Goal: Task Accomplishment & Management: Use online tool/utility

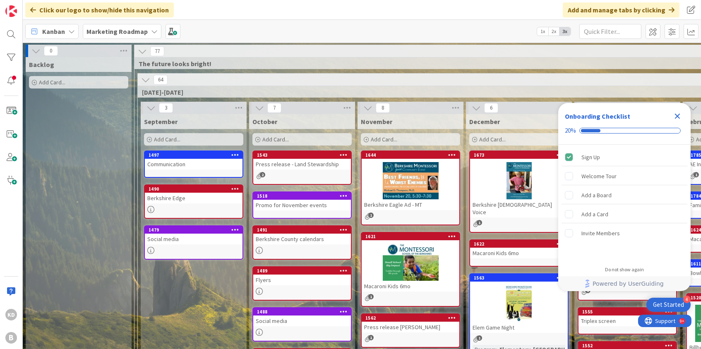
click at [140, 31] on b "Marketing Roadmap" at bounding box center [117, 31] width 61 height 8
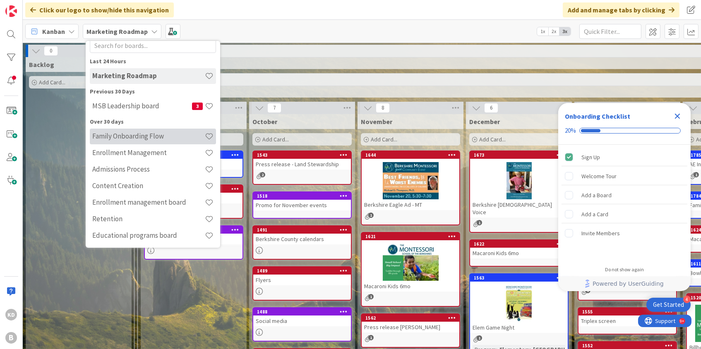
scroll to position [26, 0]
click at [137, 135] on h4 "Family Onboarding Flow" at bounding box center [148, 136] width 113 height 8
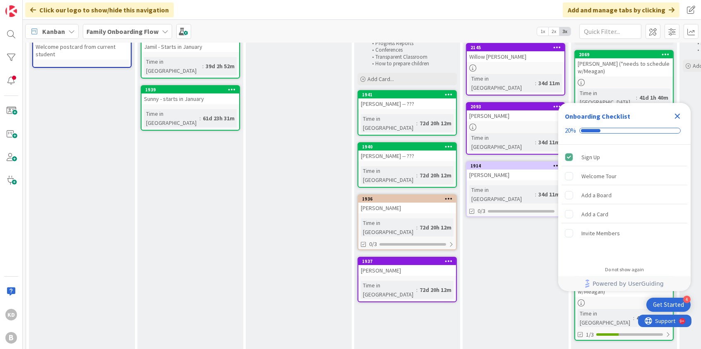
scroll to position [116, 0]
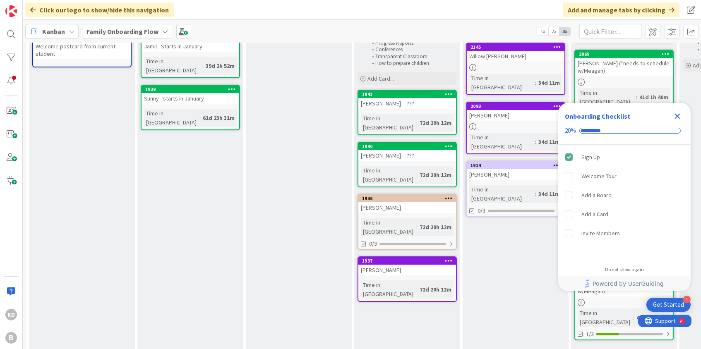
click at [384, 75] on span "Add Card..." at bounding box center [381, 78] width 26 height 7
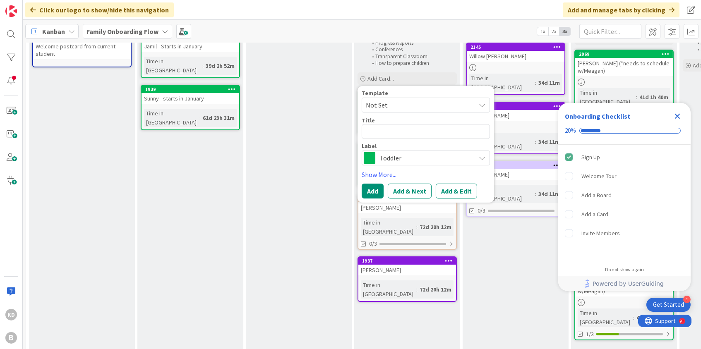
type textarea "x"
type textarea "S"
type textarea "x"
type textarea "Sk"
type textarea "x"
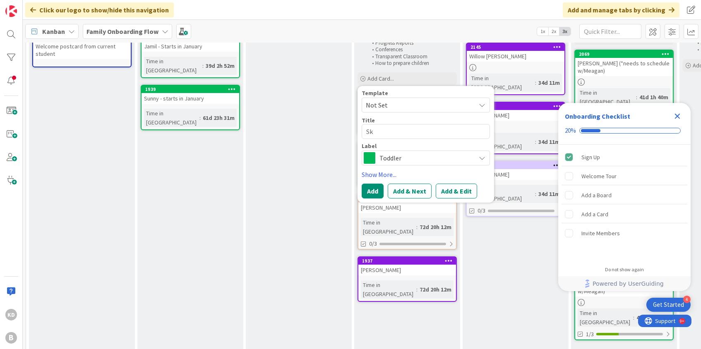
type textarea "Sky"
type textarea "x"
type textarea "Skyl"
type textarea "x"
type textarea "[MEDICAL_DATA]"
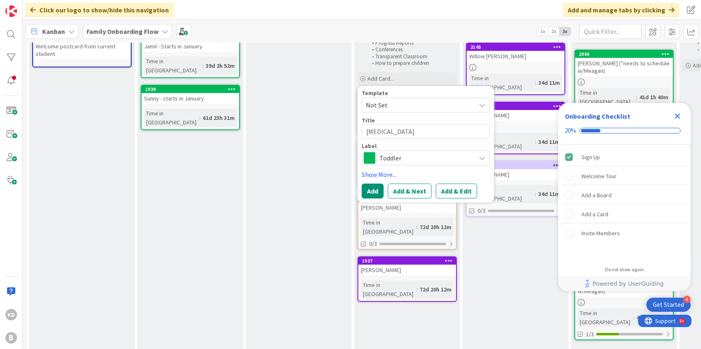
type textarea "x"
type textarea "Skylat"
type textarea "x"
type textarea "[MEDICAL_DATA]"
type textarea "x"
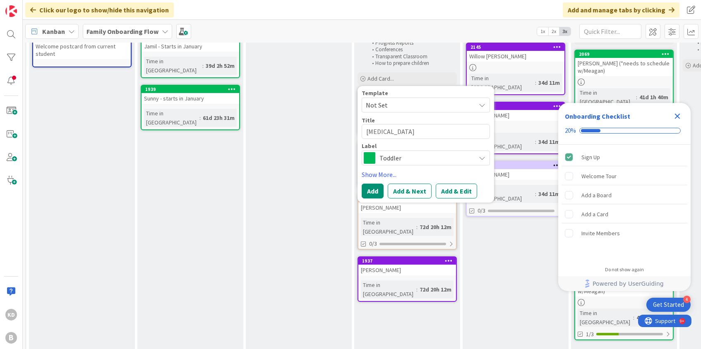
type textarea "Skylar"
type textarea "x"
type textarea "Skylar"
type textarea "x"
type textarea "Skylar S"
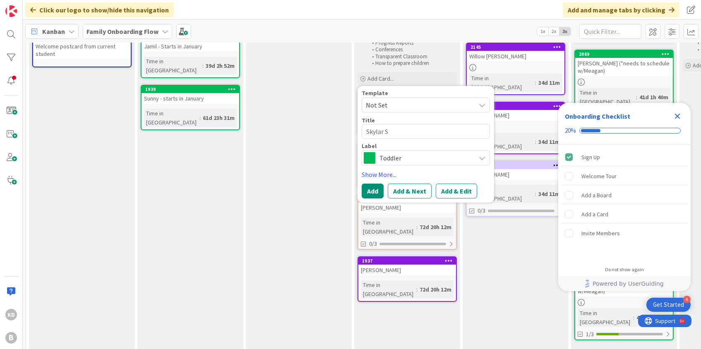
type textarea "x"
type textarea "Skylar St"
type textarea "x"
type textarea "Skylar Ste"
type textarea "x"
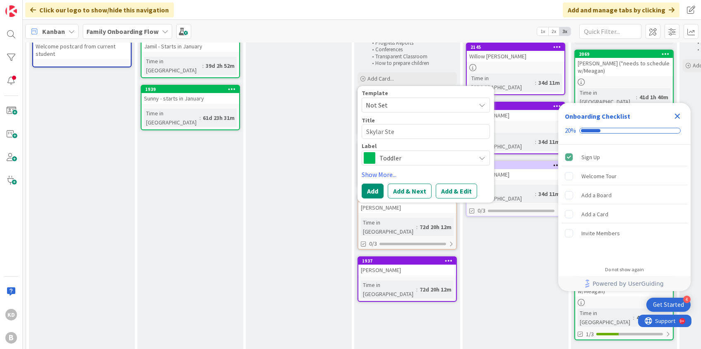
type textarea "Skylar Ster"
type textarea "x"
type textarea "[PERSON_NAME]"
type textarea "x"
type textarea "Skylar Sterma"
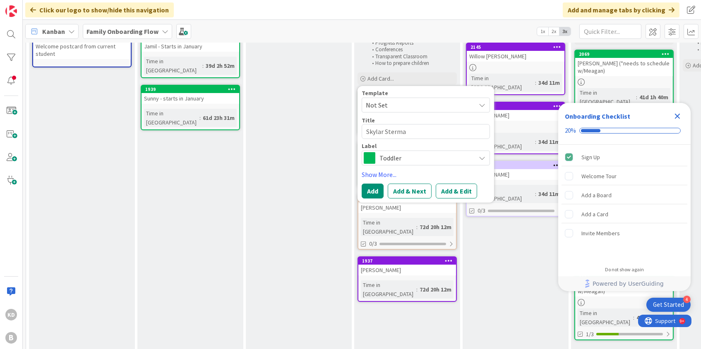
type textarea "x"
type textarea "[PERSON_NAME]"
click at [452, 184] on button "Add & Edit" at bounding box center [456, 191] width 41 height 15
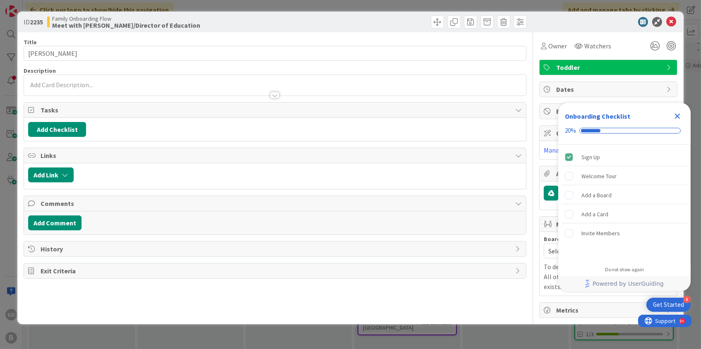
click at [137, 85] on div at bounding box center [275, 85] width 502 height 21
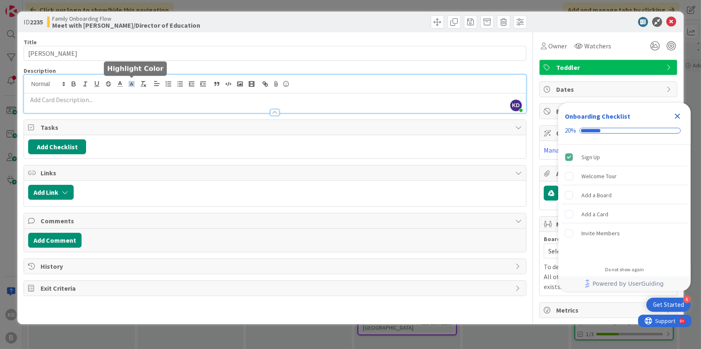
paste div
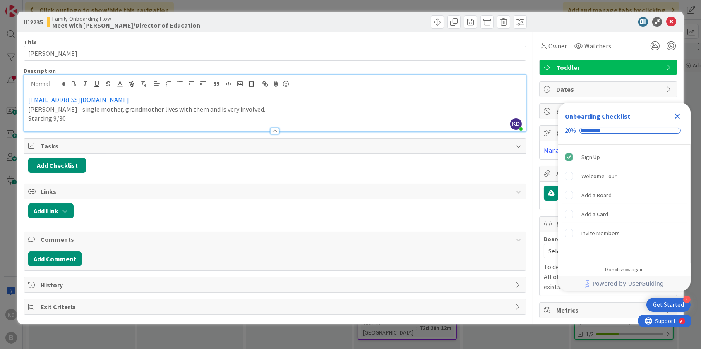
drag, startPoint x: 382, startPoint y: 23, endPoint x: 375, endPoint y: 23, distance: 7.5
click at [375, 23] on div at bounding box center [402, 21] width 250 height 13
click at [669, 20] on icon at bounding box center [672, 22] width 10 height 10
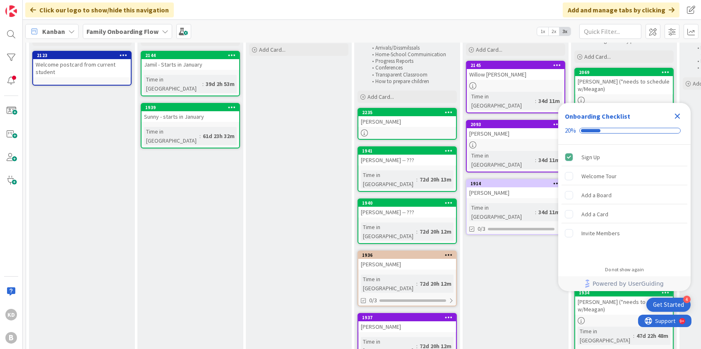
scroll to position [93, 0]
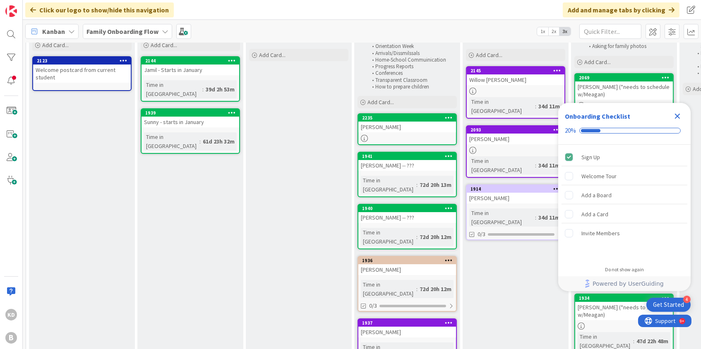
click at [678, 116] on icon "Close Checklist" at bounding box center [677, 116] width 5 height 5
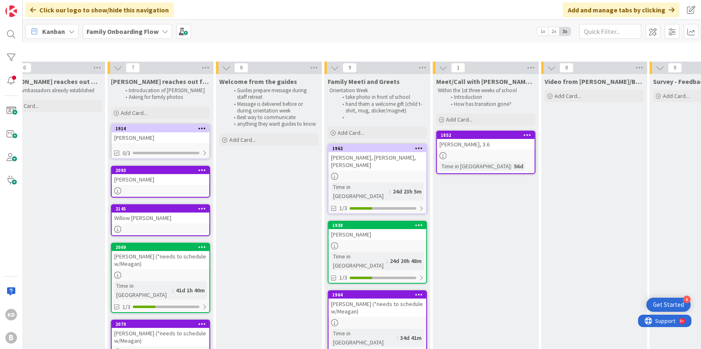
scroll to position [39, 463]
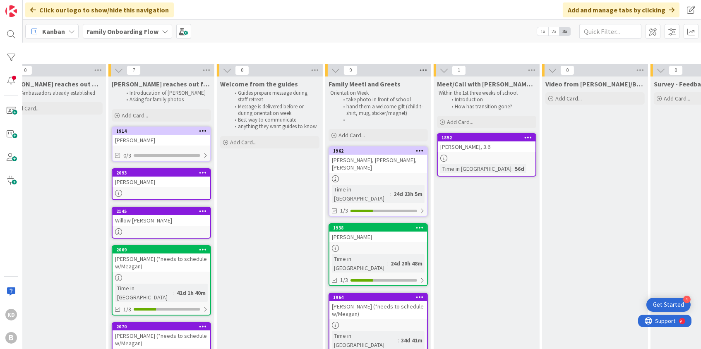
click at [423, 70] on icon at bounding box center [423, 70] width 11 height 12
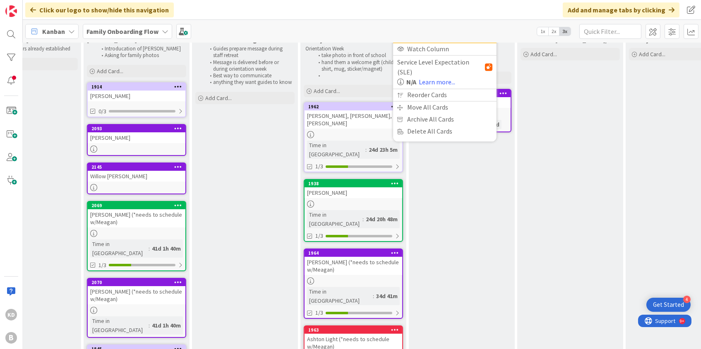
scroll to position [79, 488]
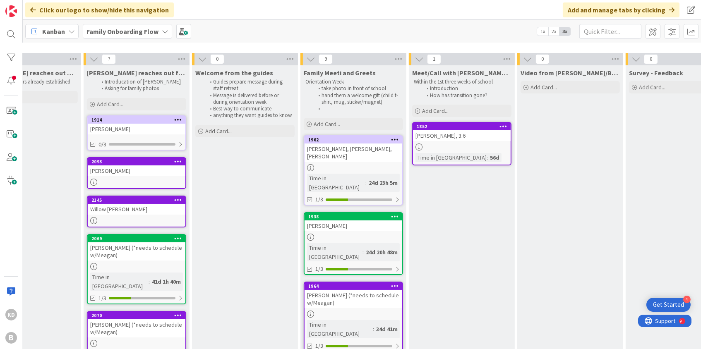
scroll to position [61, 489]
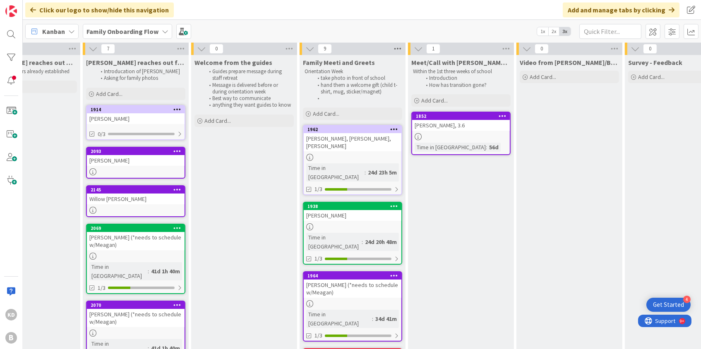
click at [397, 48] on icon at bounding box center [397, 49] width 11 height 12
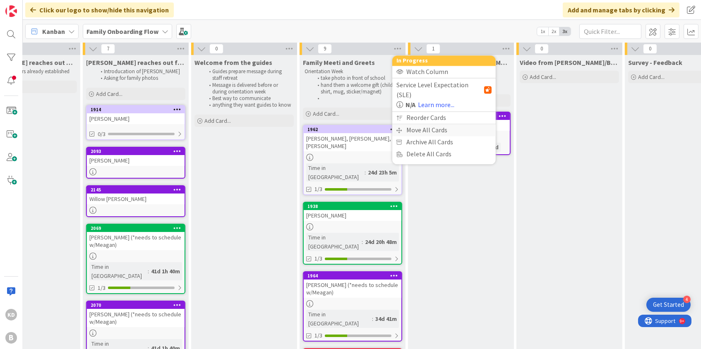
click at [426, 125] on div "Move All Cards" at bounding box center [444, 131] width 104 height 12
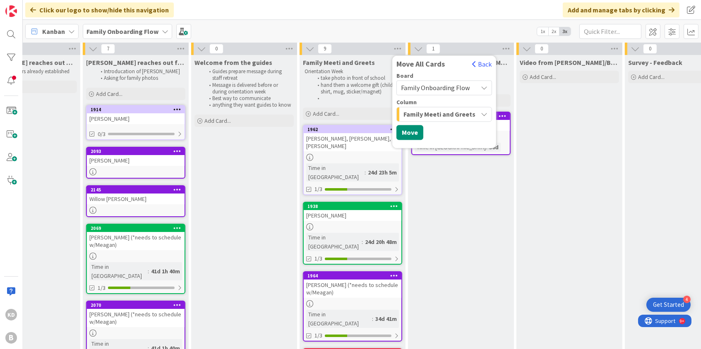
click at [427, 114] on span "Family Meeti and Greets" at bounding box center [440, 114] width 72 height 11
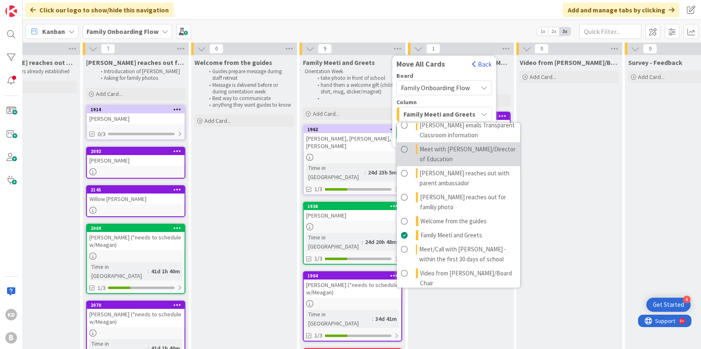
scroll to position [51, 0]
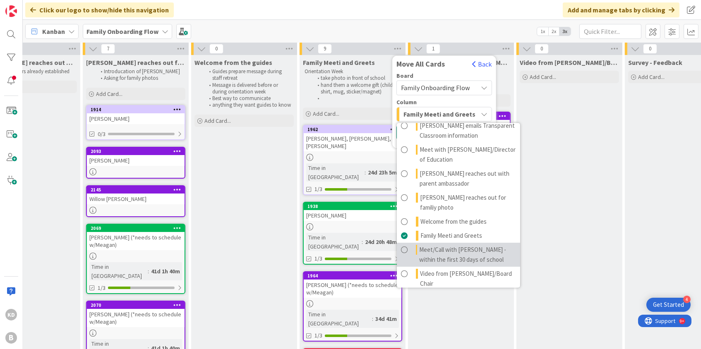
click at [437, 246] on span "Meet/Call with [PERSON_NAME] - within the first 30 days of school" at bounding box center [467, 256] width 97 height 20
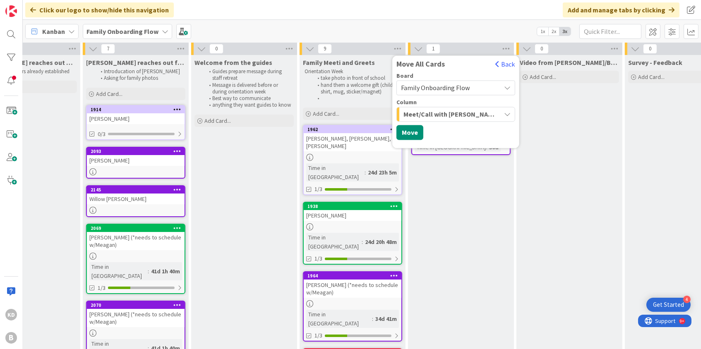
click at [413, 127] on button "Move" at bounding box center [410, 132] width 27 height 15
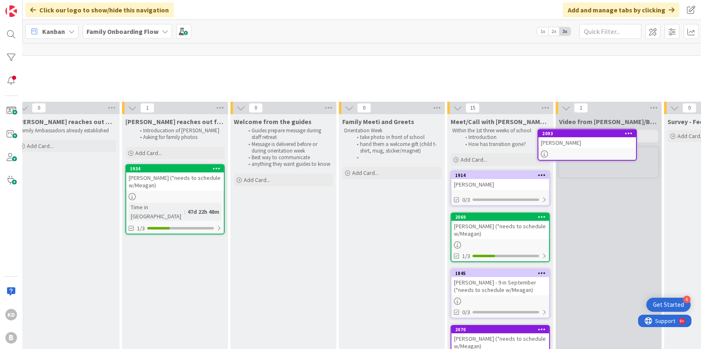
scroll to position [0, 450]
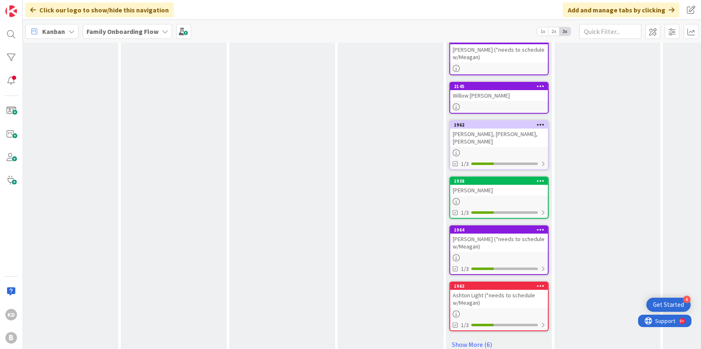
scroll to position [329, 450]
click at [466, 339] on link "Show More (6)" at bounding box center [499, 345] width 99 height 13
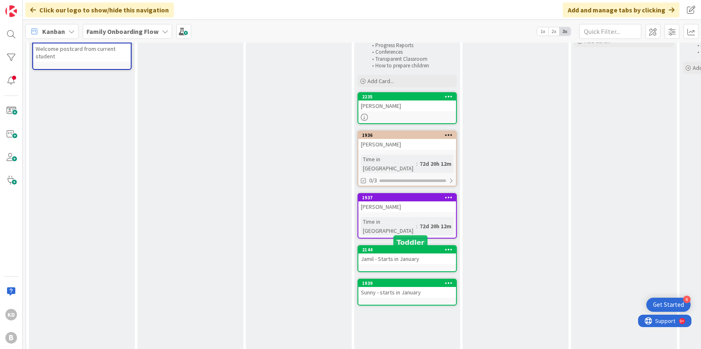
scroll to position [117, 0]
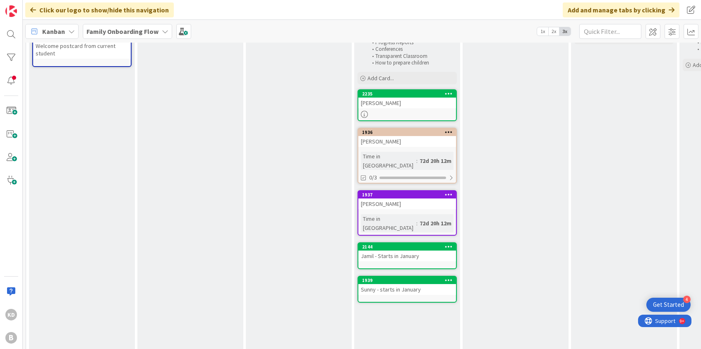
click at [446, 244] on icon at bounding box center [449, 247] width 8 height 6
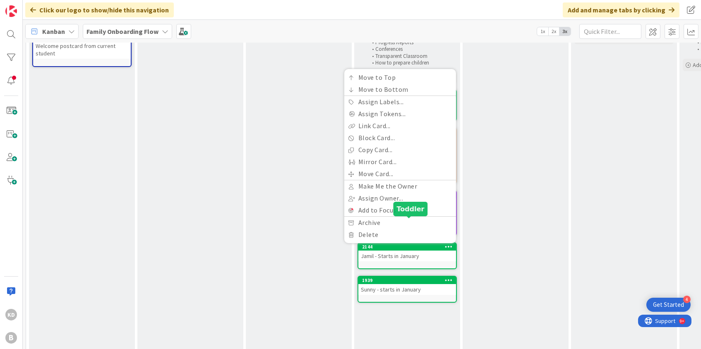
click at [388, 244] on div "2144" at bounding box center [409, 247] width 94 height 6
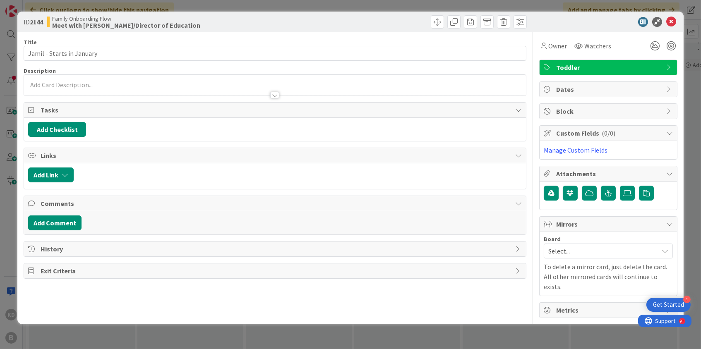
click at [168, 84] on p at bounding box center [274, 85] width 493 height 10
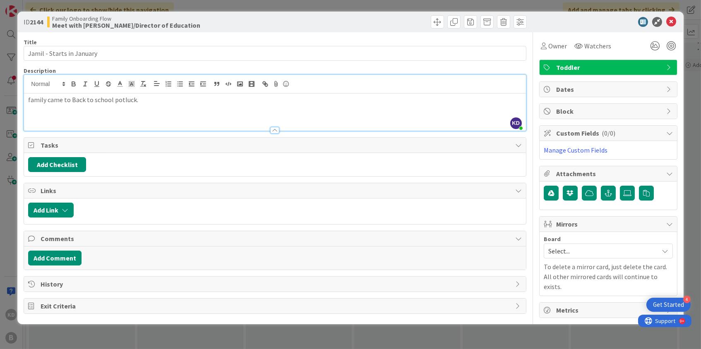
click at [94, 100] on p "family came to Back to school potluck." at bounding box center [274, 100] width 493 height 10
click at [120, 108] on div "family came to Back to School potluck." at bounding box center [275, 112] width 502 height 37
click at [154, 96] on p "family came to Back to School potluck." at bounding box center [274, 100] width 493 height 10
click at [674, 21] on icon at bounding box center [672, 22] width 10 height 10
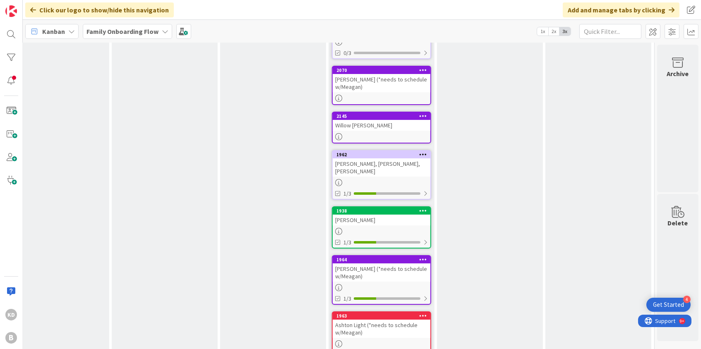
scroll to position [300, 568]
